Goal: Task Accomplishment & Management: Use online tool/utility

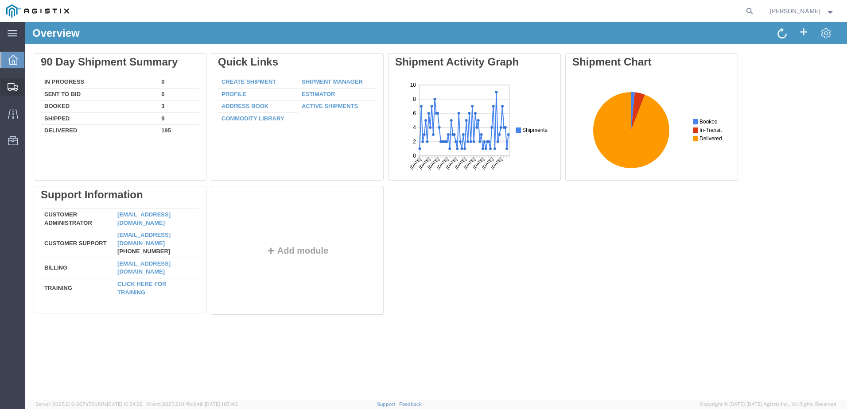
click at [0, 0] on span "Create from Template" at bounding box center [0, 0] width 0 height 0
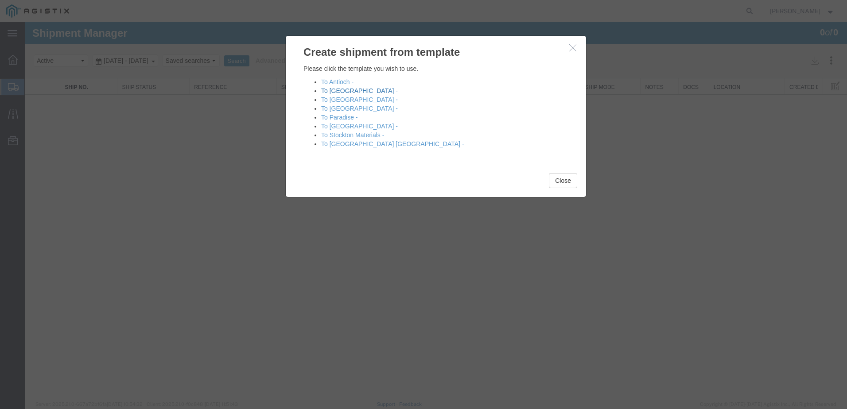
click at [345, 92] on link "To [GEOGRAPHIC_DATA] -" at bounding box center [359, 90] width 77 height 7
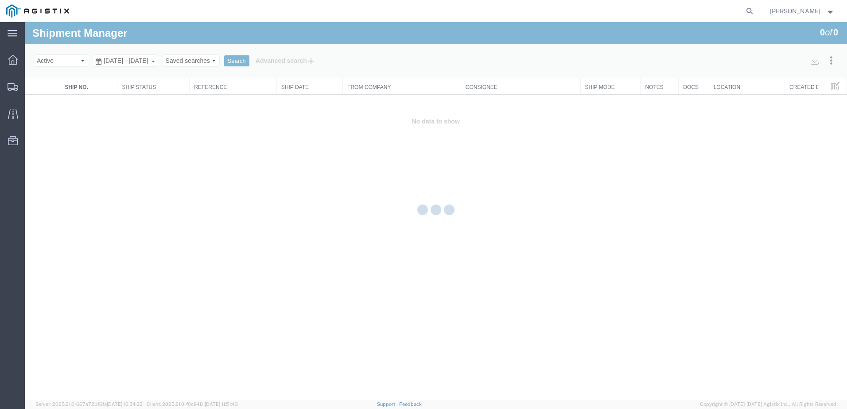
select select "PURCHORD"
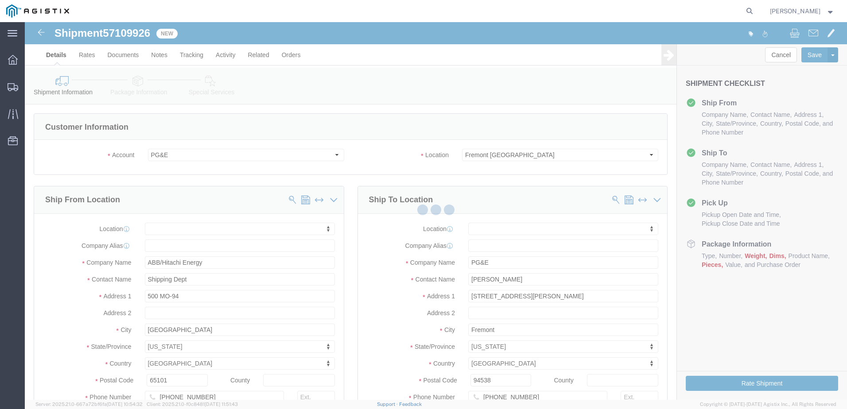
select select
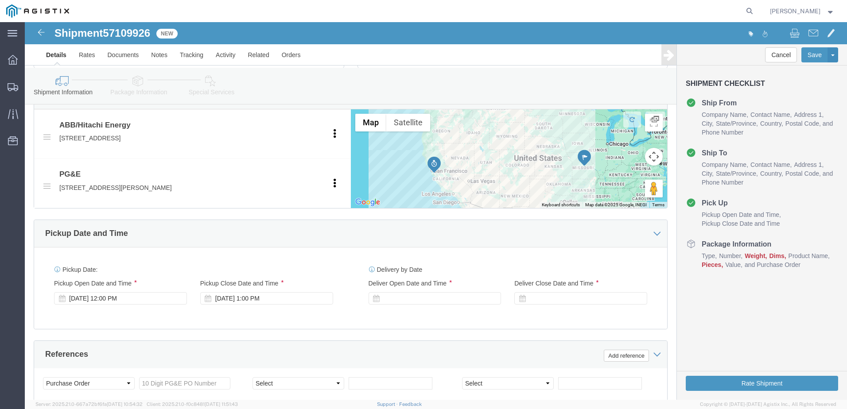
click div
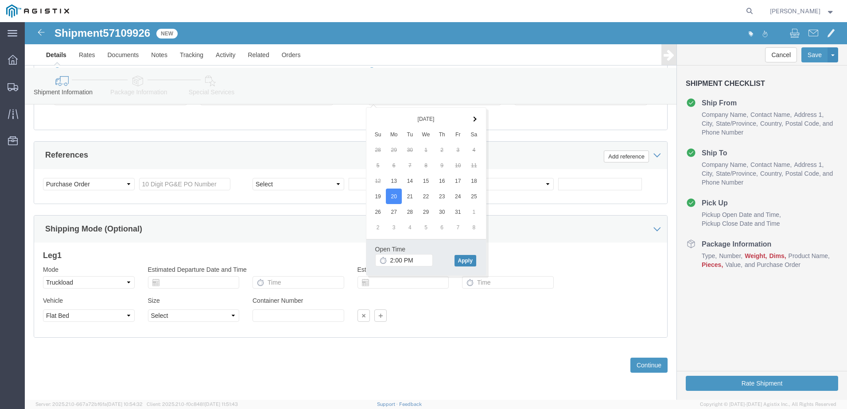
click button "Apply"
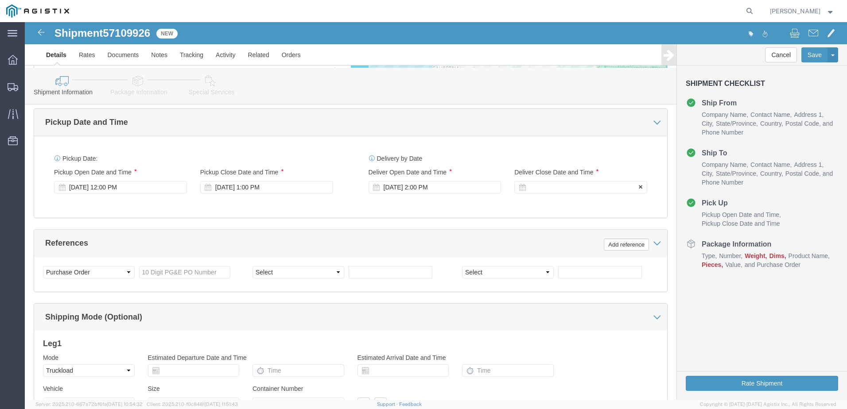
scroll to position [510, 0]
click div
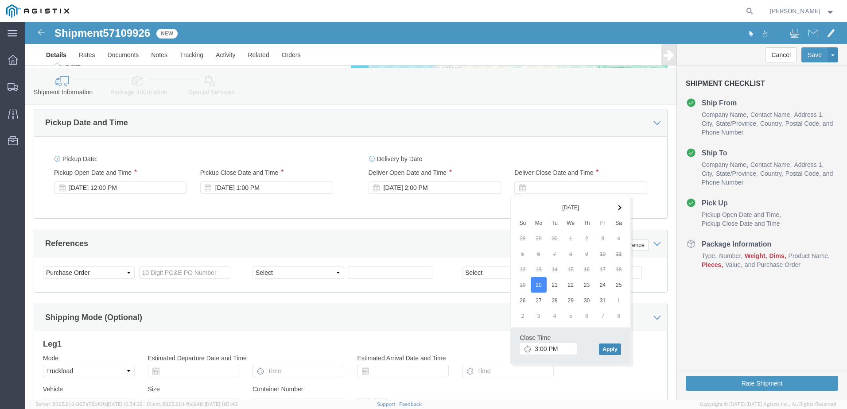
click button "Apply"
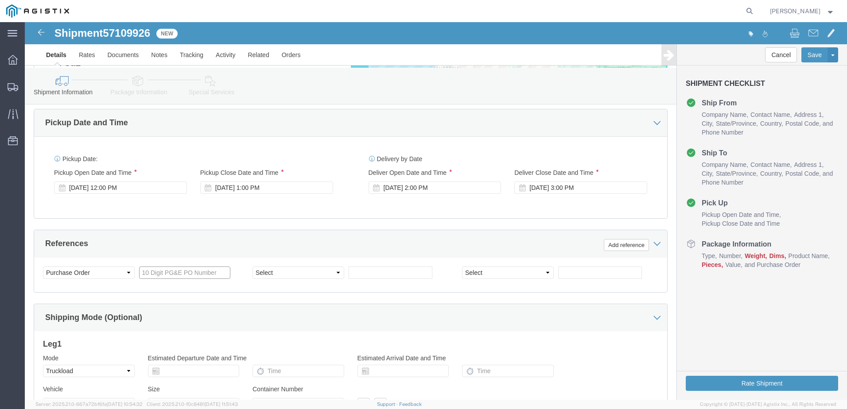
click input "text"
drag, startPoint x: 176, startPoint y: 245, endPoint x: 22, endPoint y: 255, distance: 154.6
click div "Select Account Type Activity ID Airline Appointment Number ASN Batch Request # …"
type input "3501403310"
click select "Select Account Type Activity ID Airline Appointment Number ASN Batch Request # …"
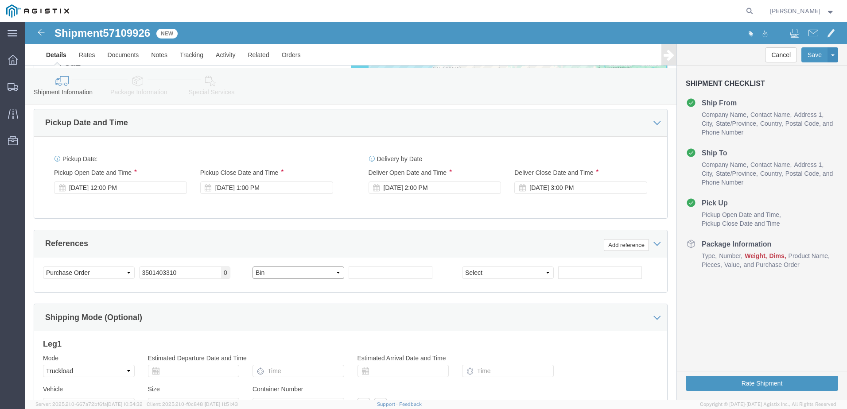
click select "Select Account Type Activity ID Airline Appointment Number ASN Batch Request # …"
drag, startPoint x: 246, startPoint y: 255, endPoint x: 245, endPoint y: 244, distance: 11.1
click select "Select Account Type Activity ID Airline Appointment Number ASN Batch Request # …"
drag, startPoint x: 267, startPoint y: 249, endPoint x: 267, endPoint y: 243, distance: 6.2
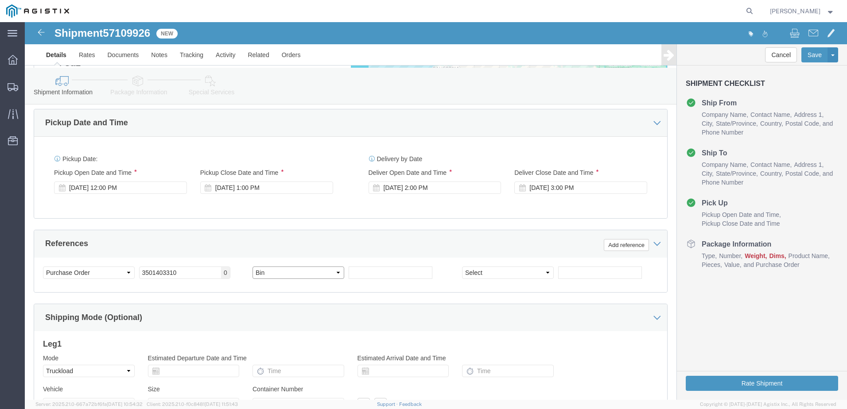
click select "Select Account Type Activity ID Airline Appointment Number ASN Batch Request # …"
select select "BOL"
click select "Select Account Type Activity ID Airline Appointment Number ASN Batch Request # …"
click input "text"
type input "JC0002B47"
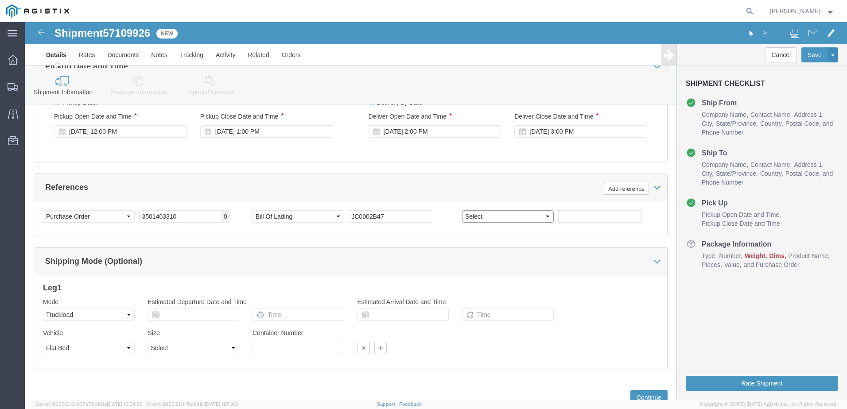
scroll to position [598, 0]
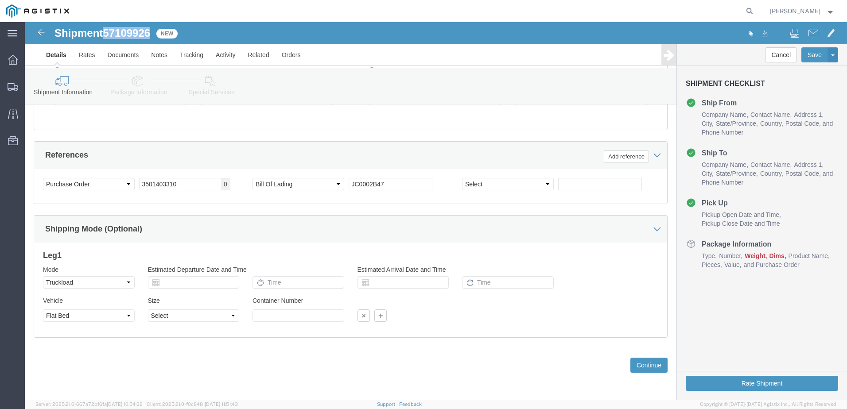
drag, startPoint x: 82, startPoint y: 11, endPoint x: 126, endPoint y: 10, distance: 44.8
click span "57109926"
copy span "57109926"
click button "Continue"
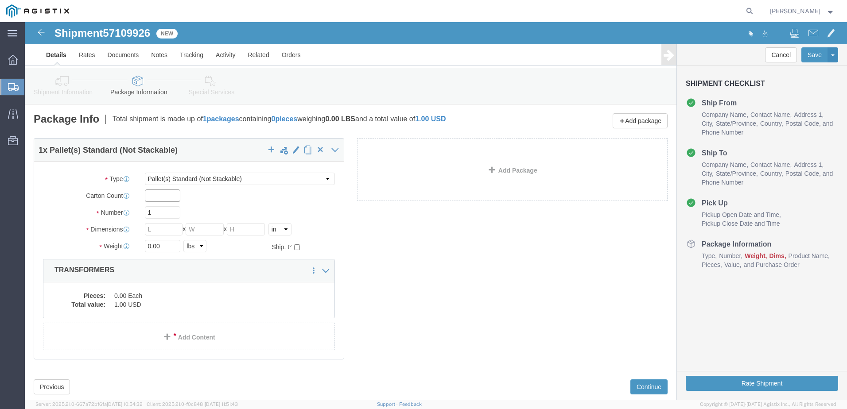
click input "text"
type input "1"
type input "3"
type input "264"
type input "72"
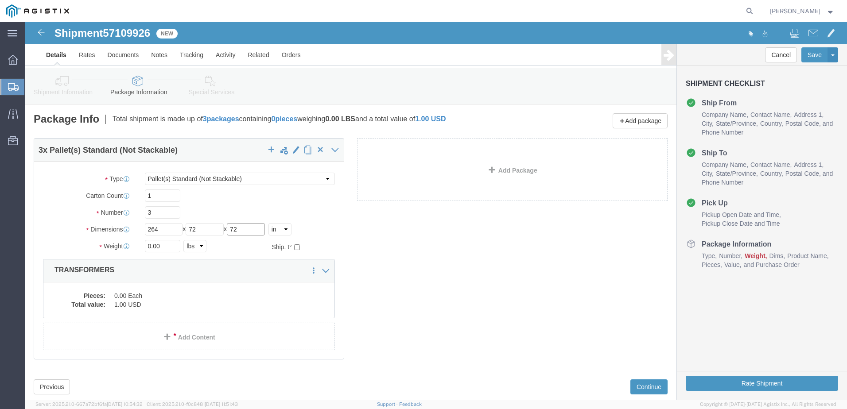
type input "72"
type input "35560.00"
click dd "1.00 USD"
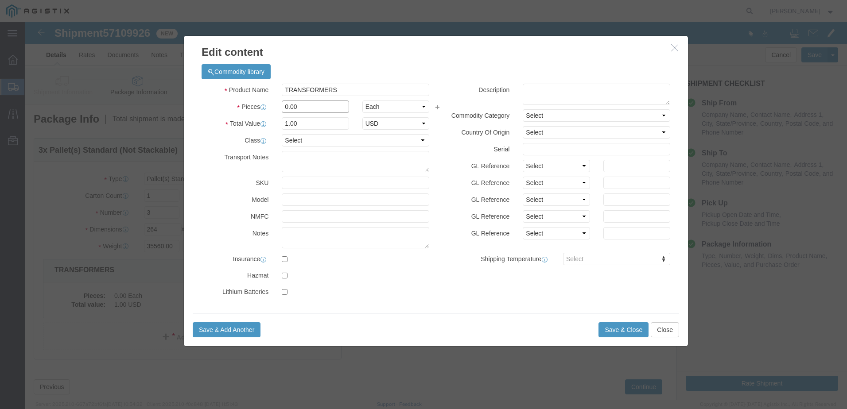
click div "Pieces 0.00 Select Bag Barrels 100Board Feet Bottle Box Blister Pack Carats Can…"
type input "3"
click button "Save & Close"
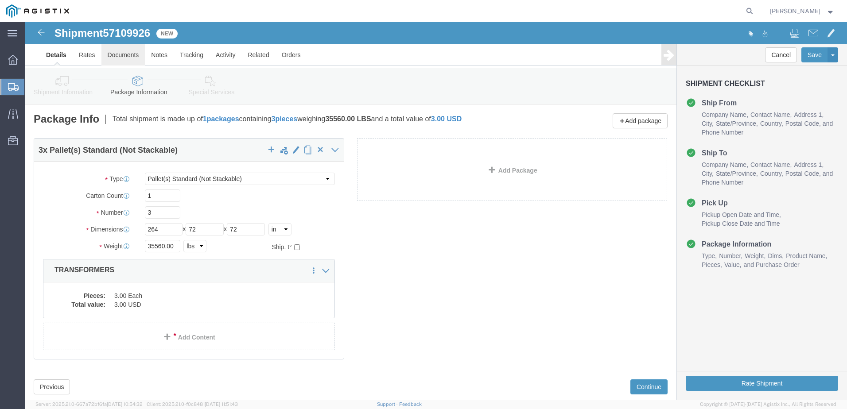
click link "Documents"
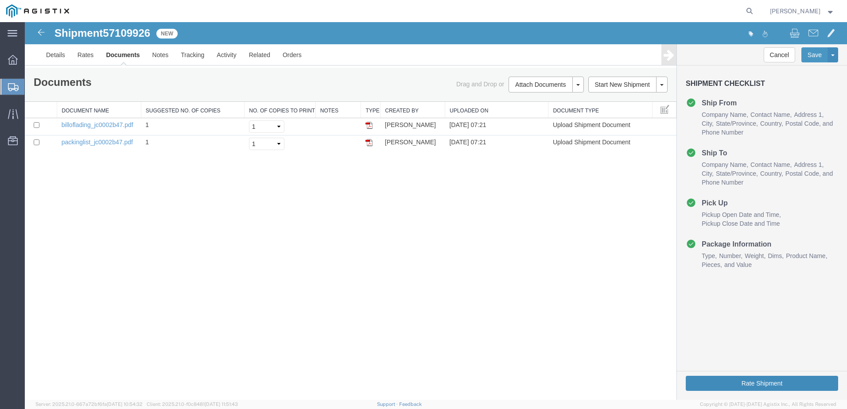
click at [734, 385] on button "Rate Shipment" at bounding box center [762, 383] width 152 height 15
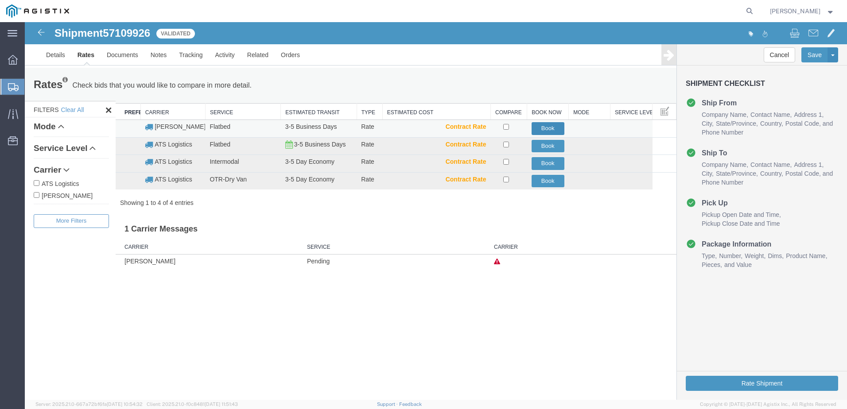
click at [551, 127] on button "Book" at bounding box center [548, 128] width 33 height 13
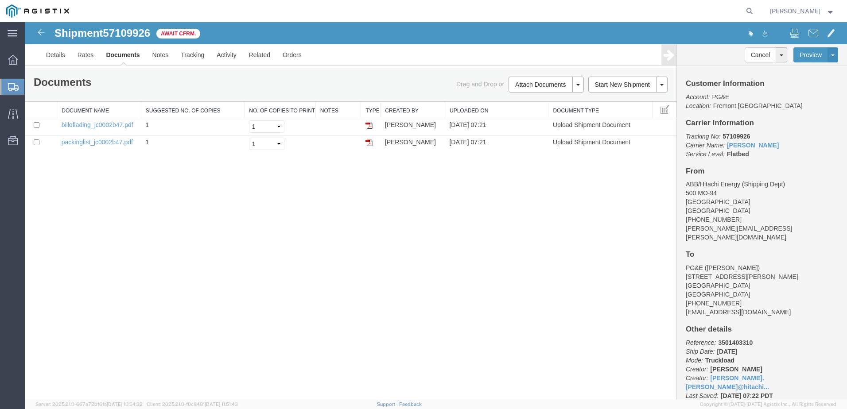
click at [0, 0] on span "Create from Template" at bounding box center [0, 0] width 0 height 0
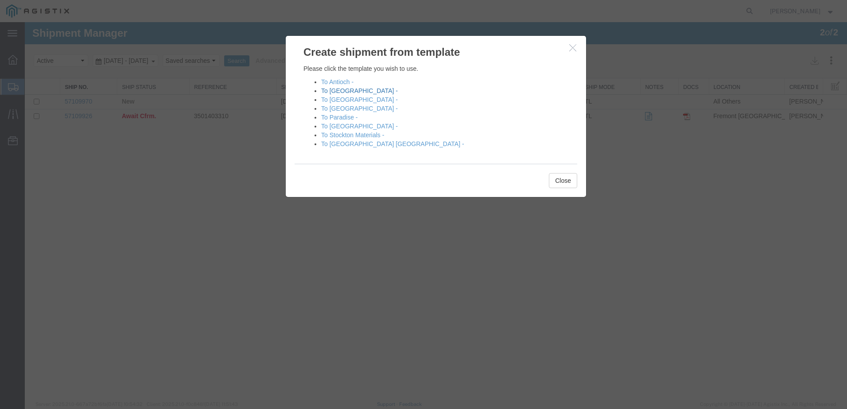
click at [344, 90] on link "To [GEOGRAPHIC_DATA] -" at bounding box center [359, 90] width 77 height 7
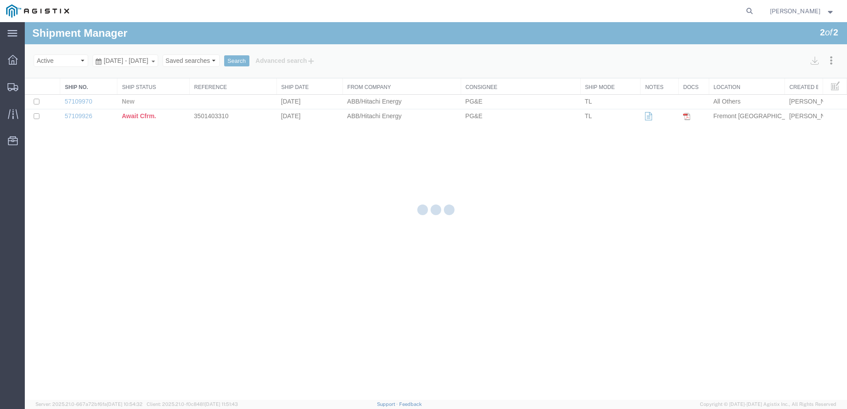
select select "PURCHORD"
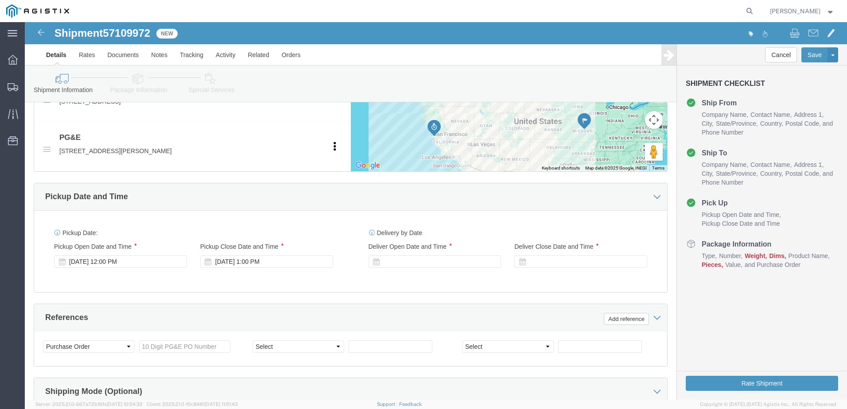
scroll to position [487, 0]
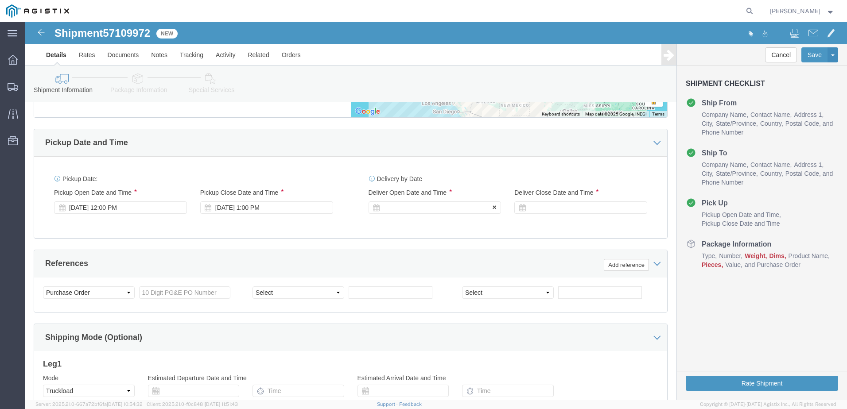
click div
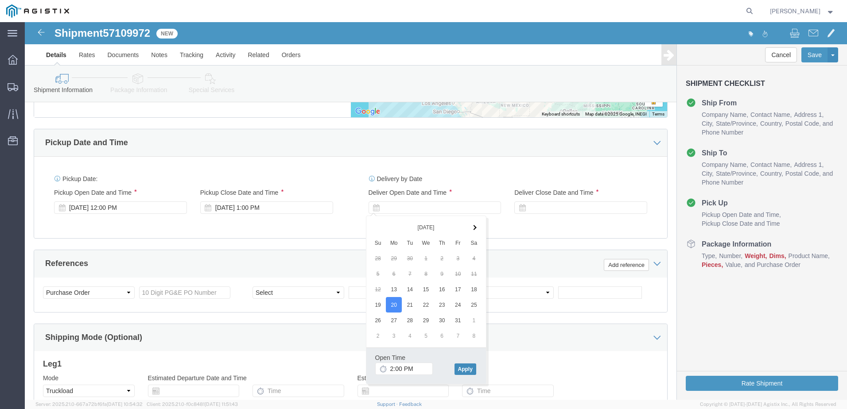
click button "Apply"
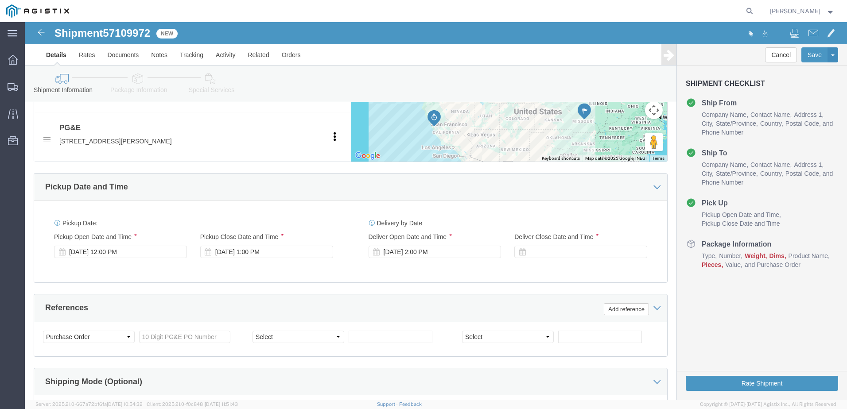
click div
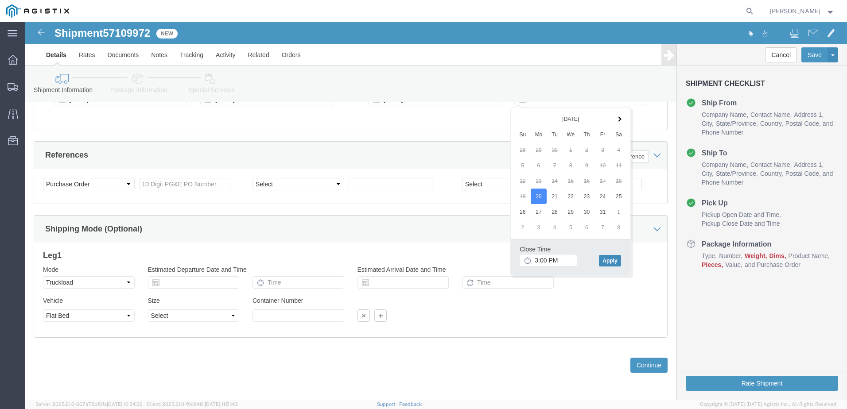
click button "Apply"
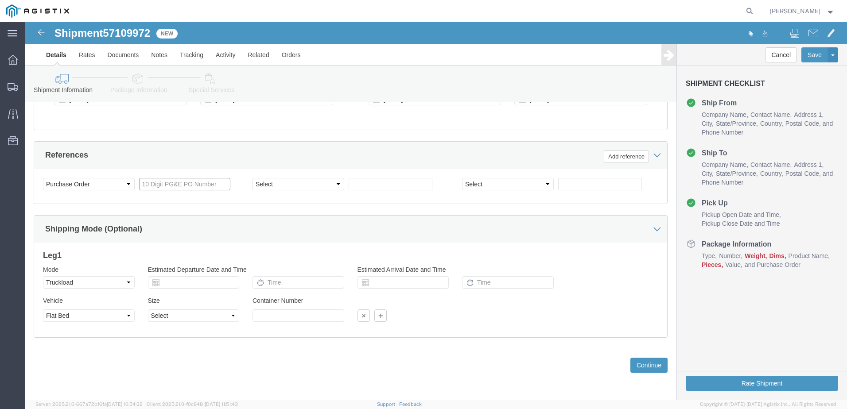
click input "text"
type input "3501402361"
click select "Select Account Type Activity ID Airline Appointment Number ASN Batch Request # …"
select select "BOL"
click select "Select Account Type Activity ID Airline Appointment Number ASN Batch Request # …"
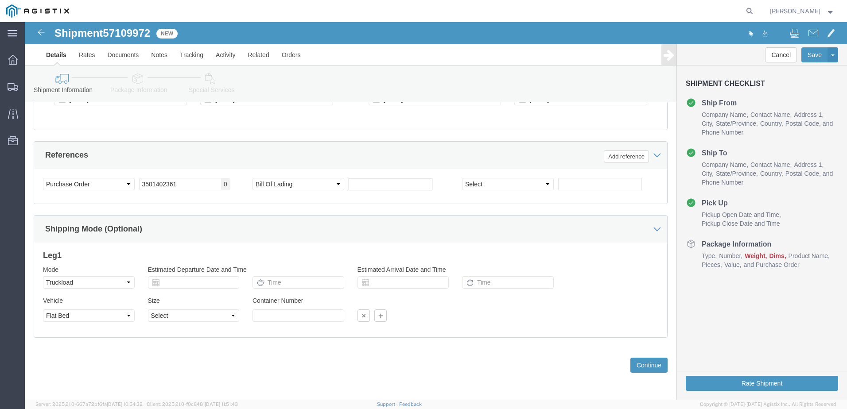
click input "text"
type input "j"
type input "JC0002B4A"
click button "Continue"
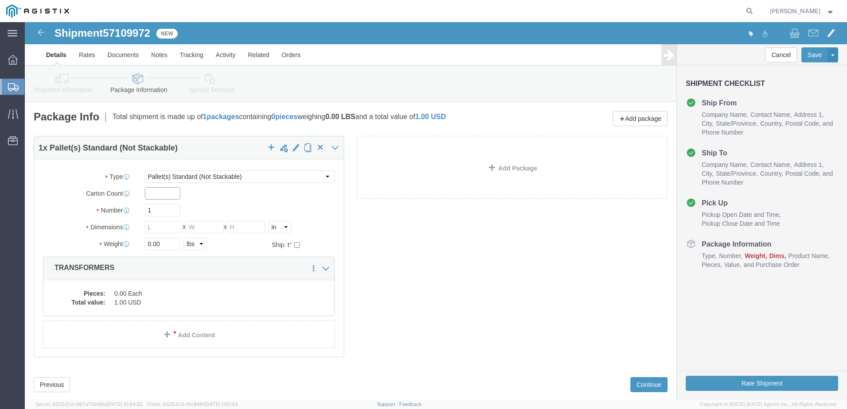
click input "text"
type input "1"
type input "5"
type input "366"
type input "72"
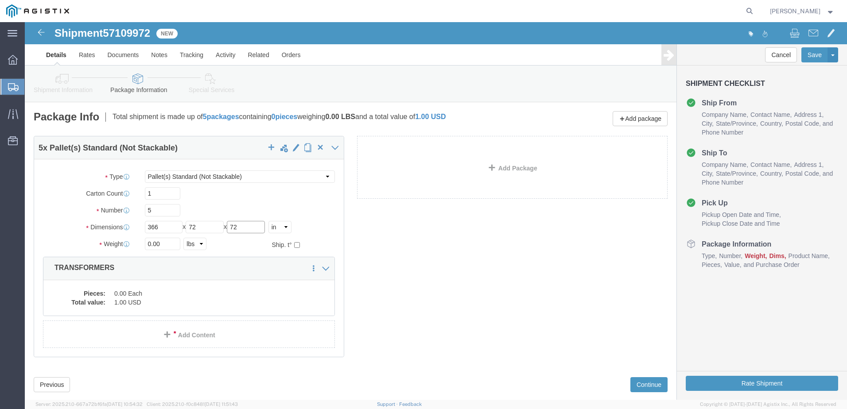
type input "72"
type input "32580.00"
click div "Pieces: 0.00 Each Total value: 1.00 USD"
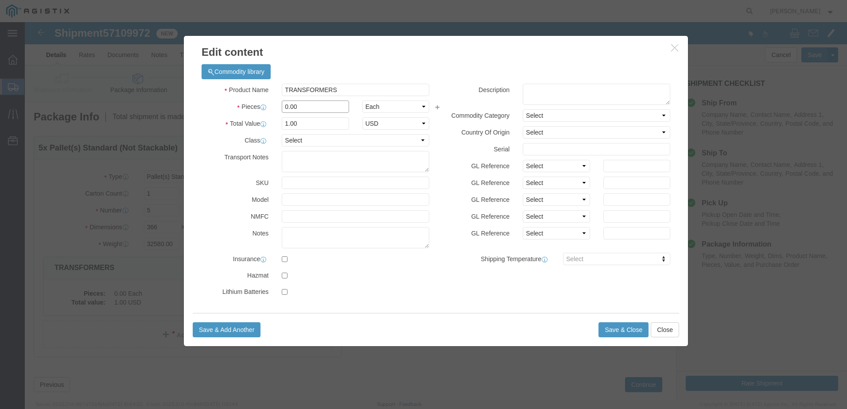
drag, startPoint x: 280, startPoint y: 89, endPoint x: 109, endPoint y: 89, distance: 170.6
click div "Edit content Commodity library Product Name TRANSFORMERS Pieces 0.00 Select Bag…"
type input "5"
click button "Save & Close"
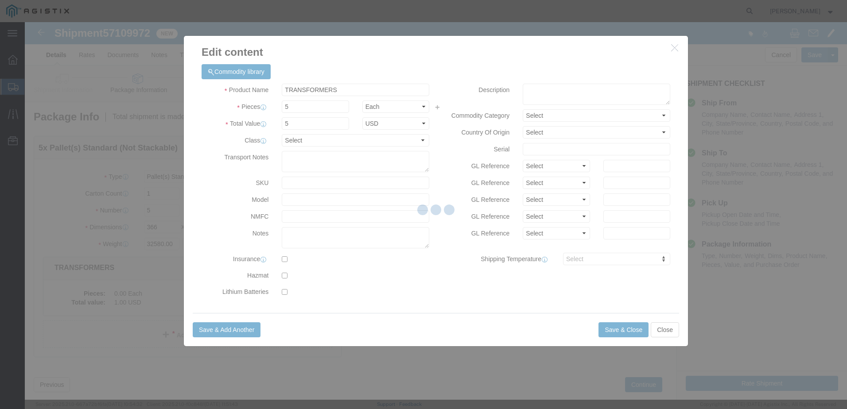
click at [629, 335] on div at bounding box center [436, 211] width 822 height 378
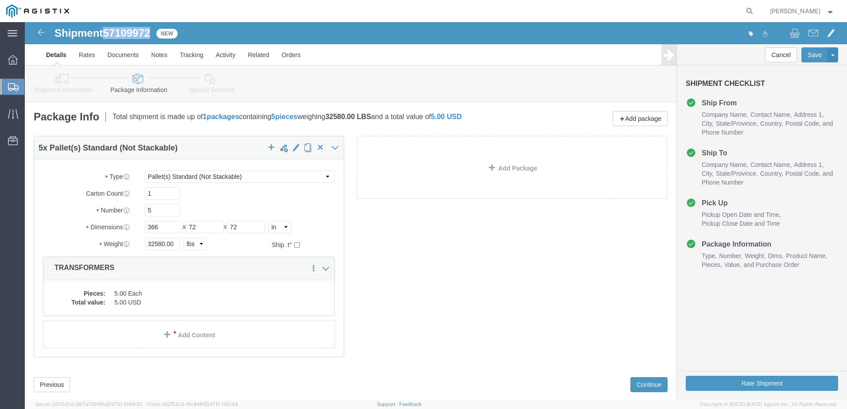
drag, startPoint x: 83, startPoint y: 12, endPoint x: 128, endPoint y: 8, distance: 45.3
click span "57109972"
copy span "57109972"
drag, startPoint x: 630, startPoint y: 358, endPoint x: 466, endPoint y: 180, distance: 241.5
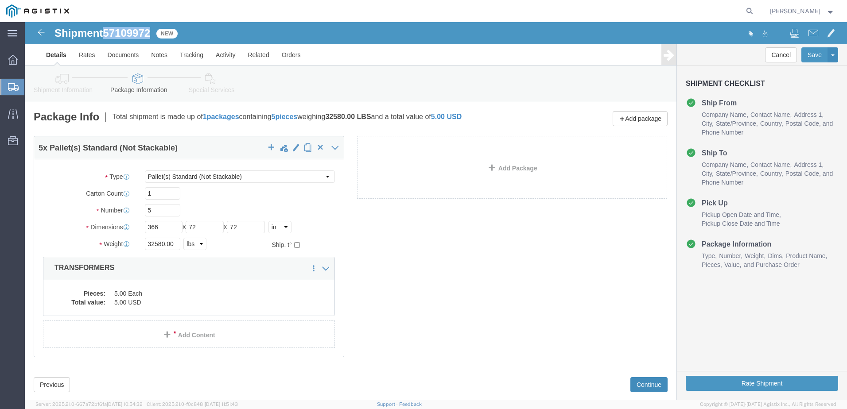
click button "Continue"
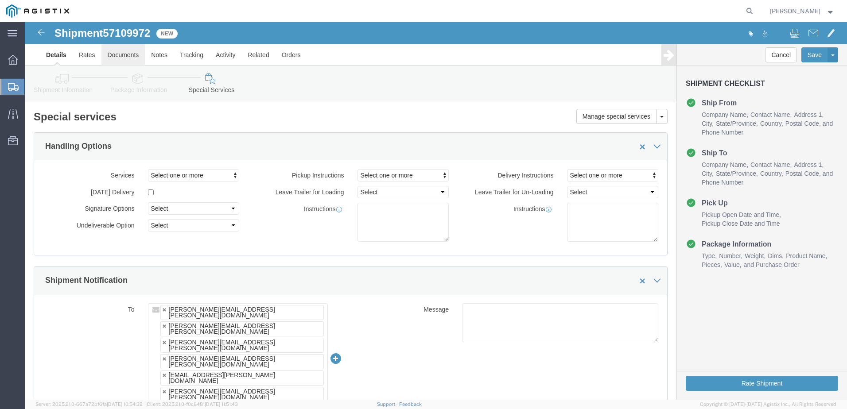
click link "Documents"
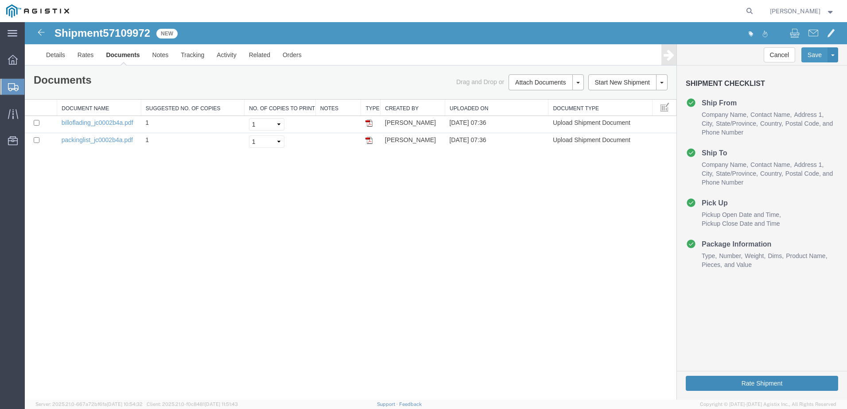
click at [750, 382] on button "Rate Shipment" at bounding box center [762, 383] width 152 height 15
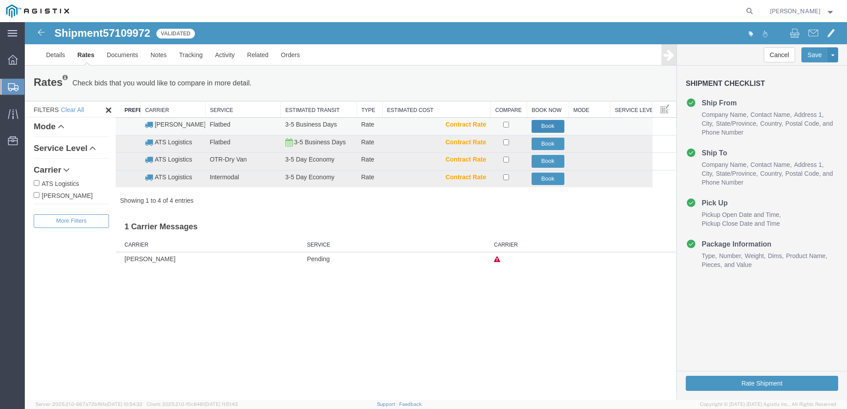
click at [549, 123] on button "Book" at bounding box center [548, 126] width 33 height 13
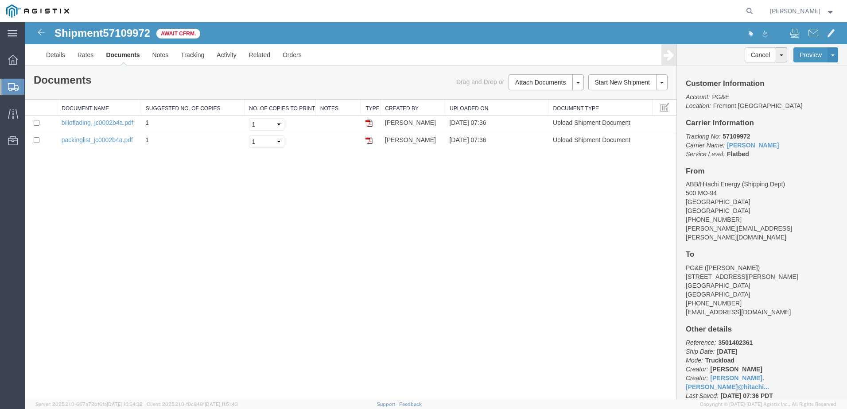
click at [0, 0] on span "Create from Template" at bounding box center [0, 0] width 0 height 0
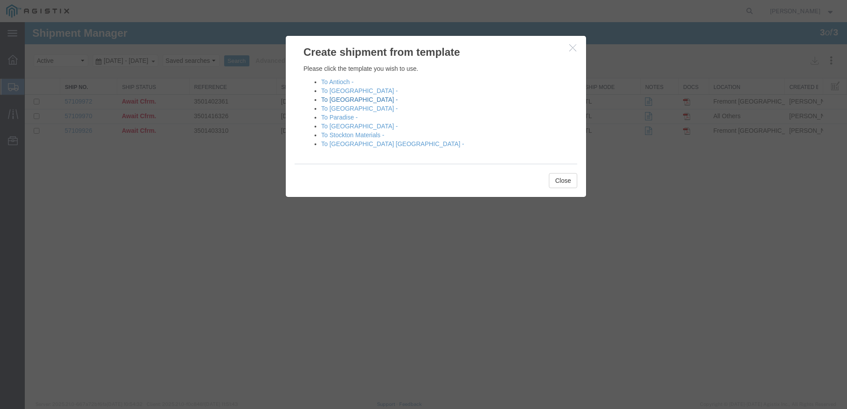
click at [337, 100] on link "To [GEOGRAPHIC_DATA] -" at bounding box center [359, 99] width 77 height 7
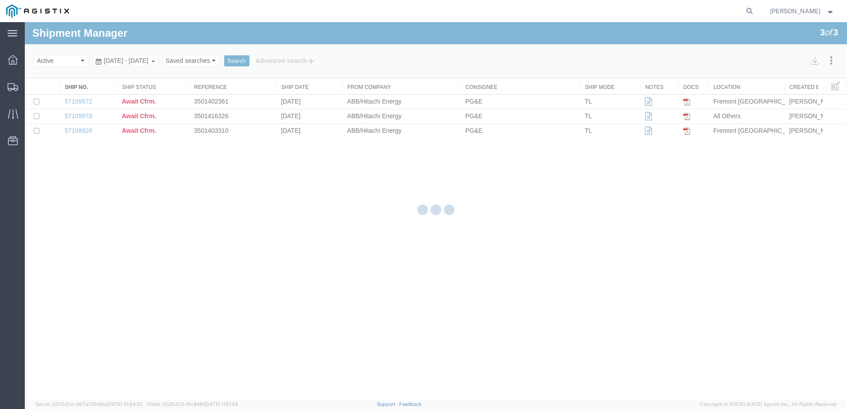
select select "PURCHORD"
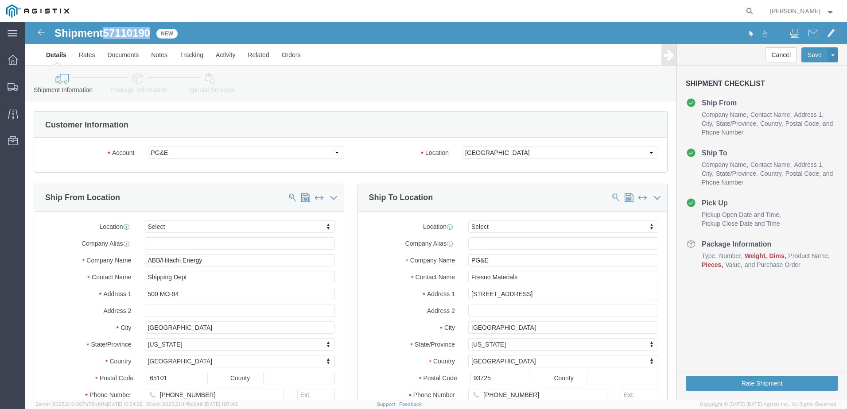
drag, startPoint x: 81, startPoint y: 9, endPoint x: 127, endPoint y: 14, distance: 45.9
click span "57110190"
copy span "57110190"
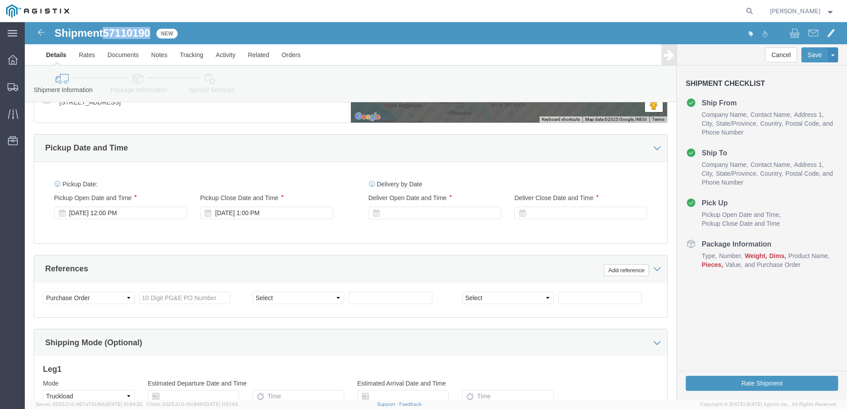
scroll to position [487, 0]
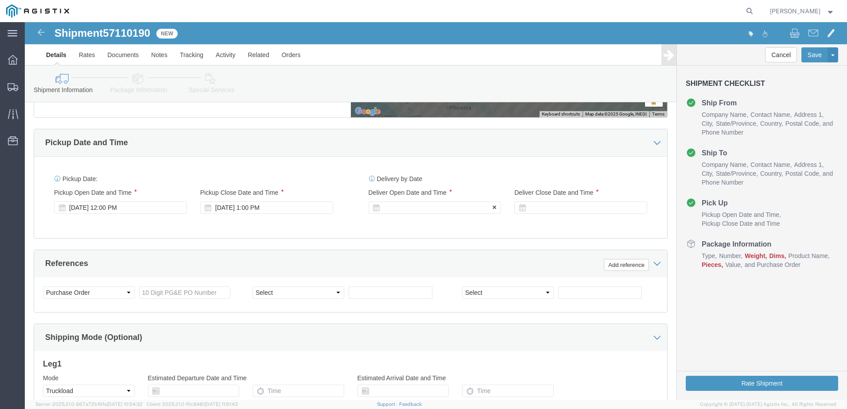
click div
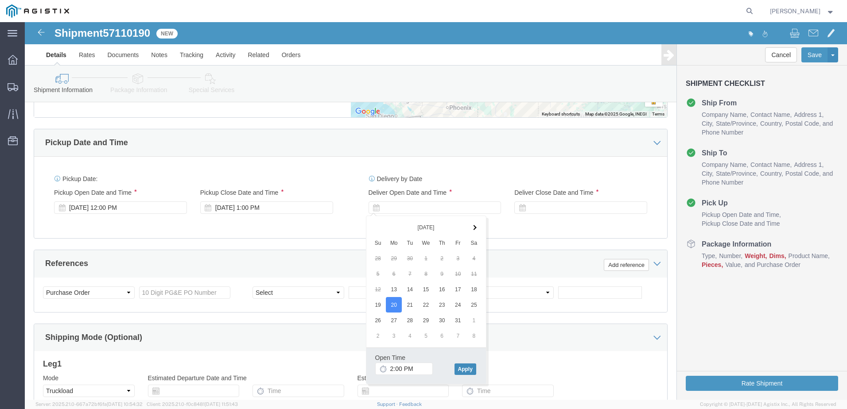
click button "Apply"
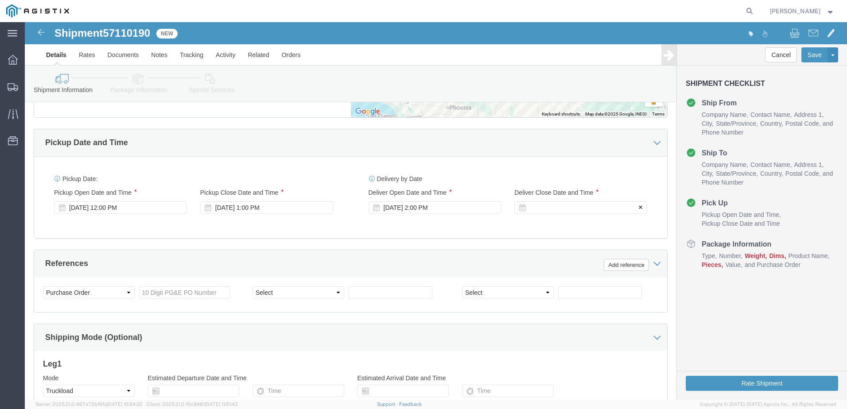
click div
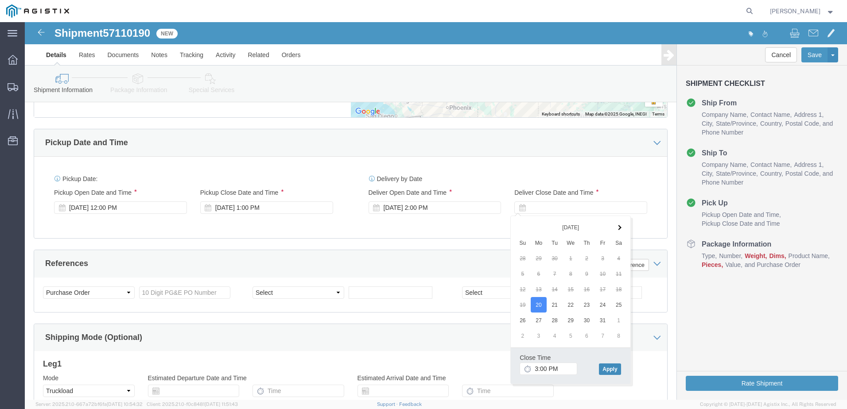
click button "Apply"
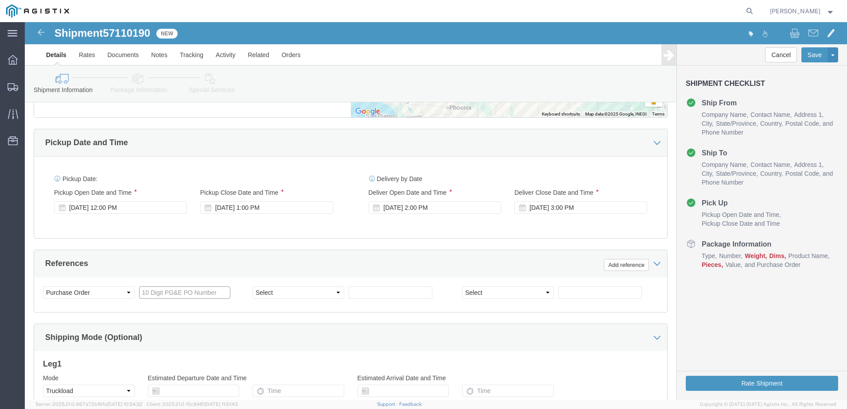
click input "text"
type input "3501397799"
click select "Select Account Type Activity ID Airline Appointment Number ASN Batch Request # …"
select select "BOL"
click select "Select Account Type Activity ID Airline Appointment Number ASN Batch Request # …"
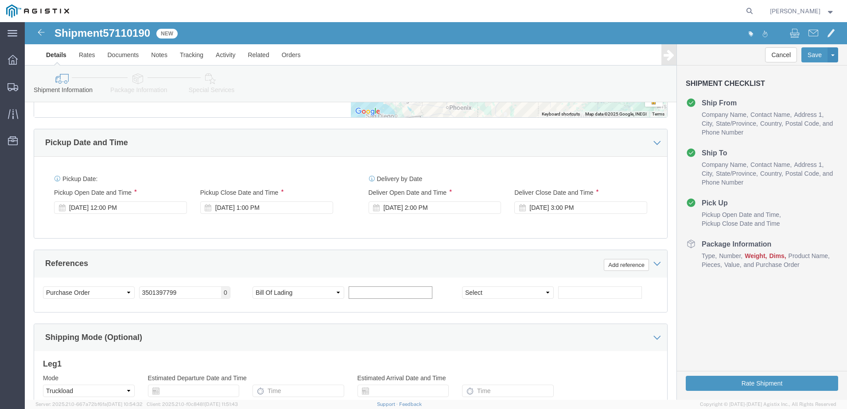
click input "text"
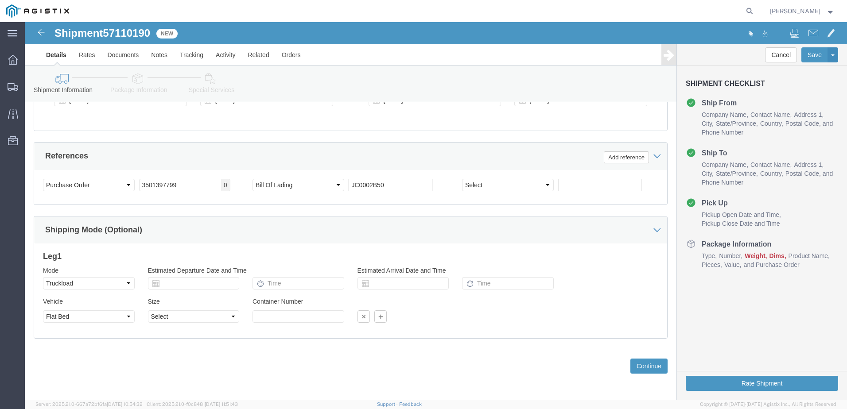
scroll to position [596, 0]
type input "JC0002B50"
click button "Continue"
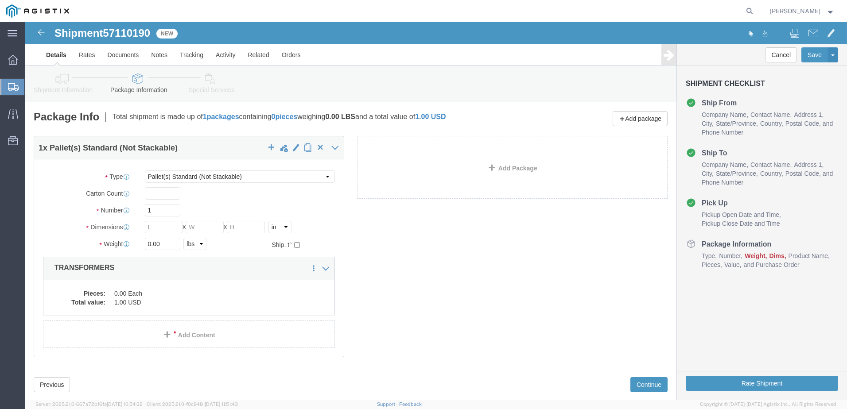
drag, startPoint x: 39, startPoint y: 59, endPoint x: 141, endPoint y: 126, distance: 122.5
click icon
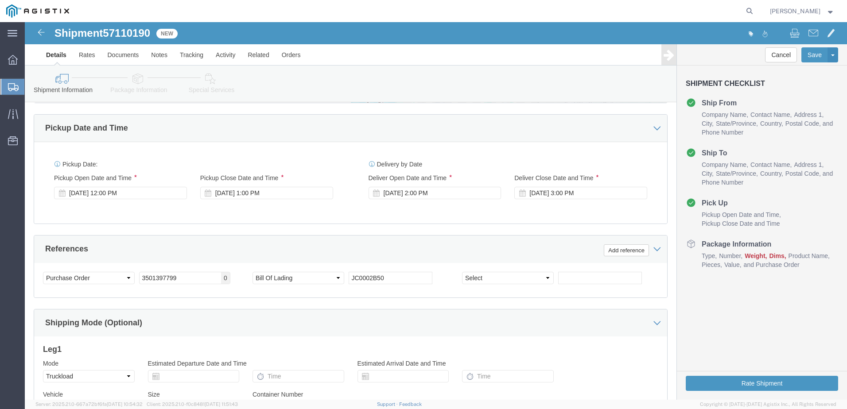
scroll to position [596, 0]
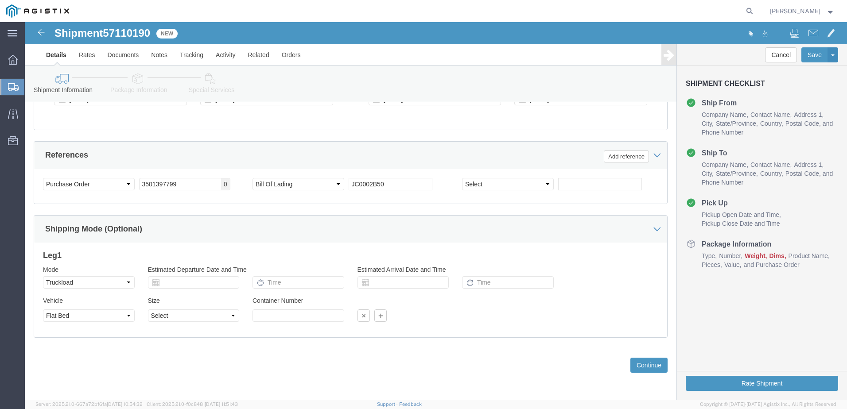
click link "Package Information"
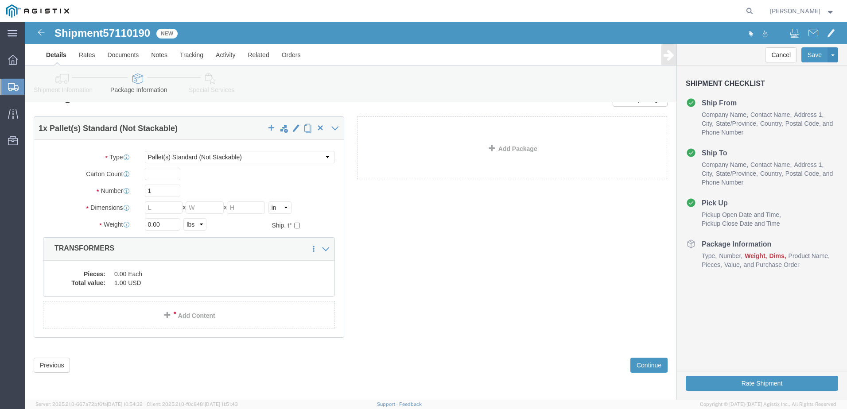
scroll to position [19, 0]
click div "Package Type Select Bulk Bundle(s) Cardboard Box(es) Carton(s) Crate(s) Drum(s)…"
click input "text"
type input "1"
type input "10"
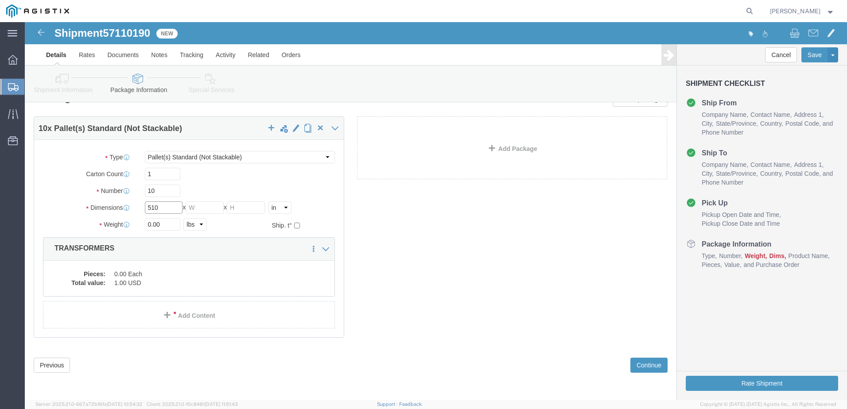
type input "510"
type input "72"
type input "36460.00"
click dd "0.00 Each"
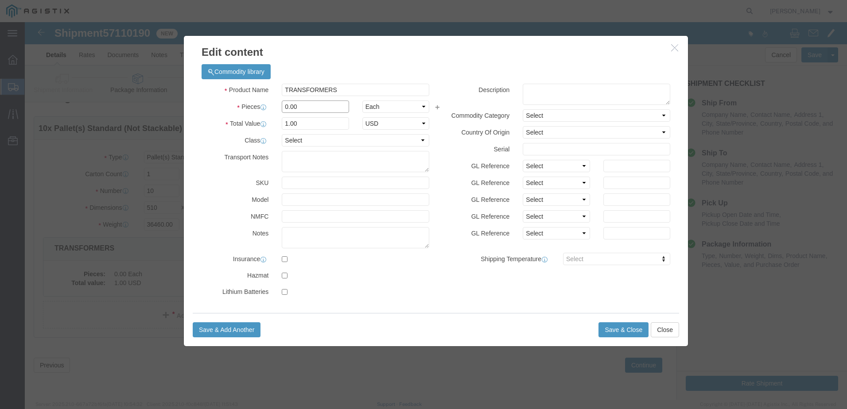
drag, startPoint x: 257, startPoint y: 87, endPoint x: 233, endPoint y: 89, distance: 23.6
click div "Pieces 0.00 Select Bag Barrels 100Board Feet Bottle Box Blister Pack Carats Can…"
type input "10"
click button "Save & Close"
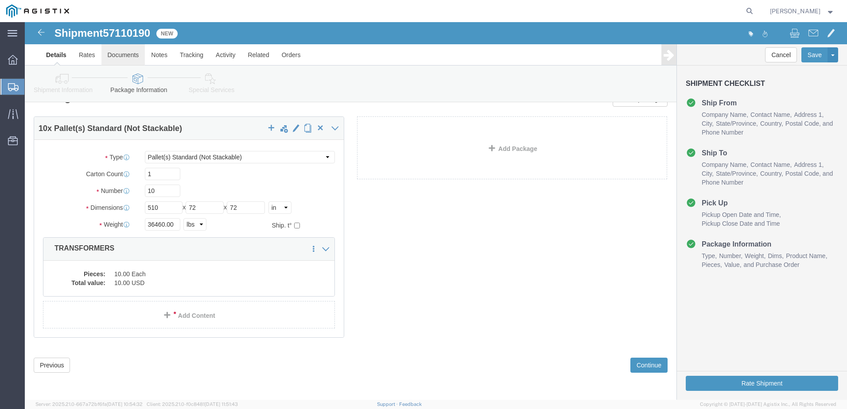
click link "Documents"
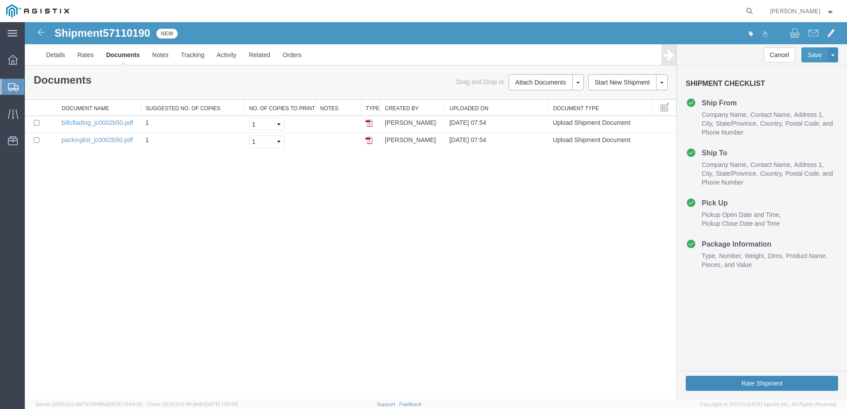
click at [749, 381] on button "Rate Shipment" at bounding box center [762, 383] width 152 height 15
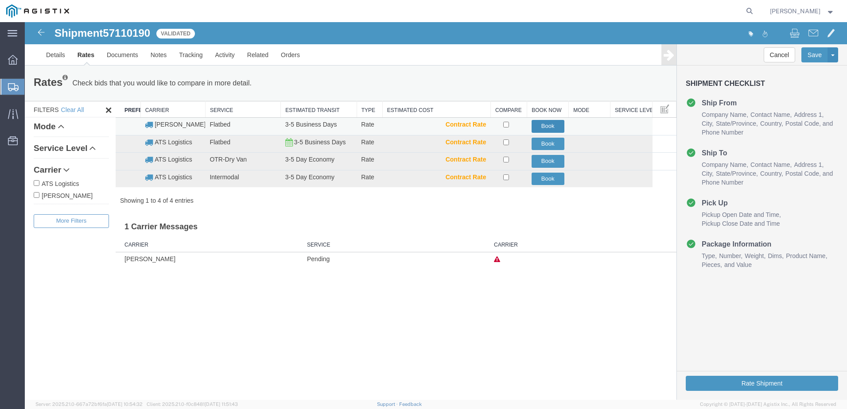
click at [549, 128] on button "Book" at bounding box center [548, 126] width 33 height 13
